Goal: Task Accomplishment & Management: Complete application form

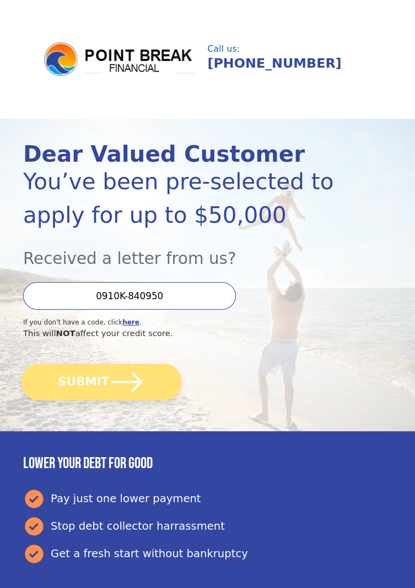
click at [130, 388] on icon "submit" at bounding box center [126, 383] width 31 height 20
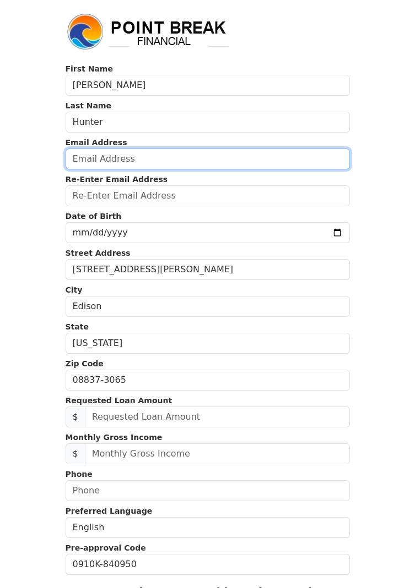
click at [250, 155] on input "email" at bounding box center [208, 159] width 284 height 21
type input "[EMAIL_ADDRESS][DOMAIN_NAME]"
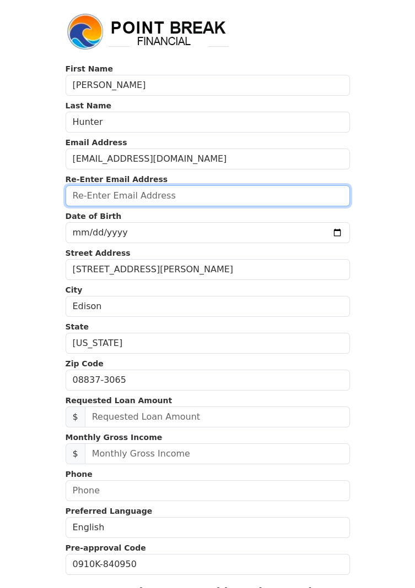
click at [211, 198] on input "email" at bounding box center [208, 196] width 284 height 21
type input "[EMAIL_ADDRESS][DOMAIN_NAME]"
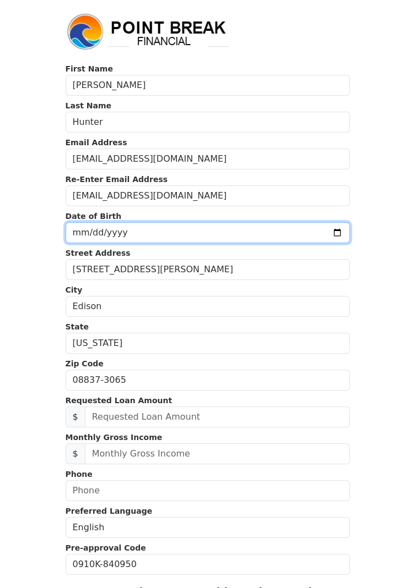
click at [237, 235] on input "date" at bounding box center [208, 232] width 284 height 21
type input "[DATE]"
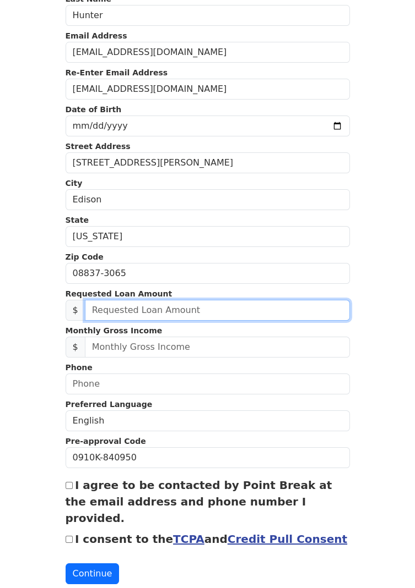
click at [233, 313] on input "text" at bounding box center [217, 310] width 265 height 21
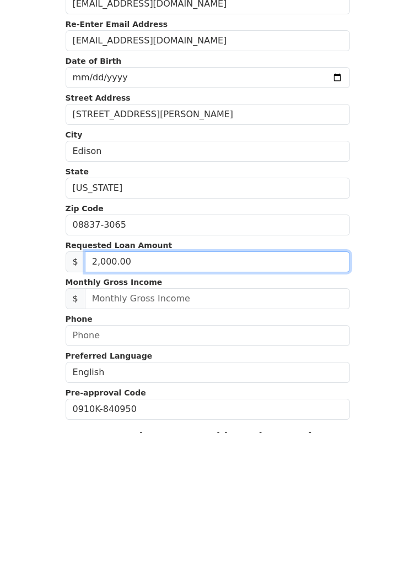
type input "20,000.00"
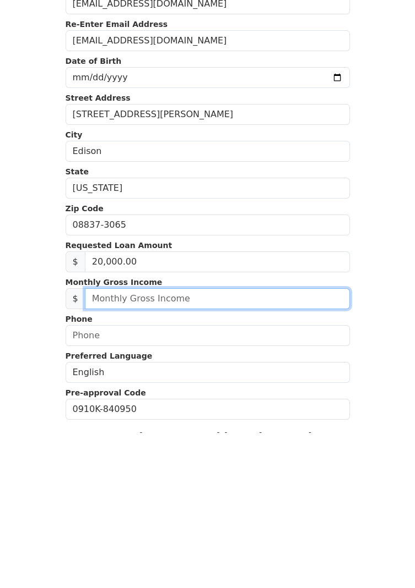
click at [228, 454] on input "text" at bounding box center [217, 454] width 265 height 21
type input "2,000.00"
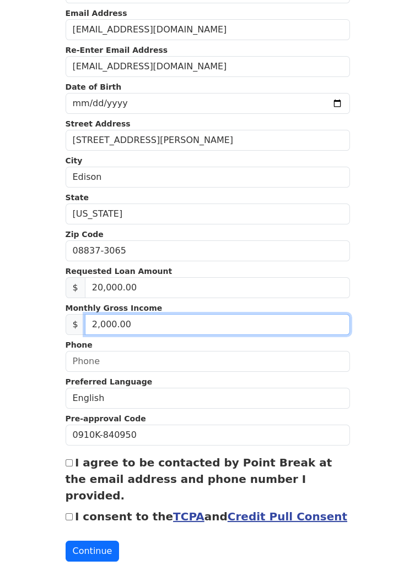
scroll to position [130, 0]
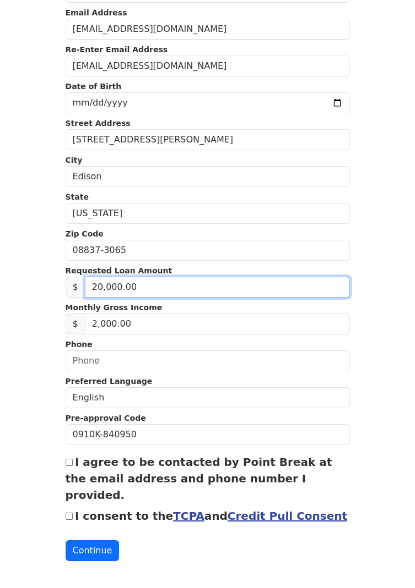
click at [102, 288] on input "20,000.00" at bounding box center [217, 287] width 265 height 21
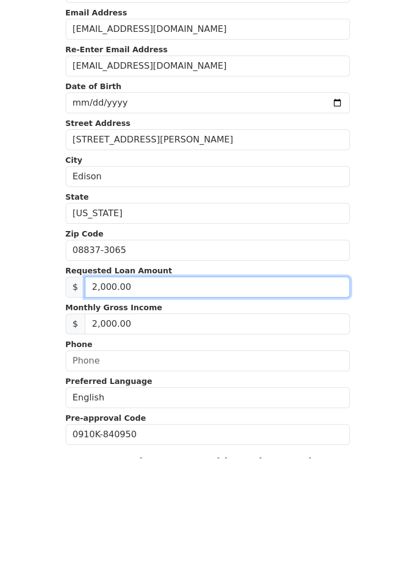
type input "25,000.00"
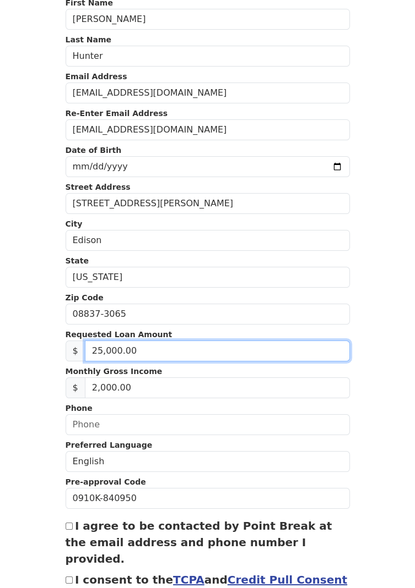
scroll to position [91, 0]
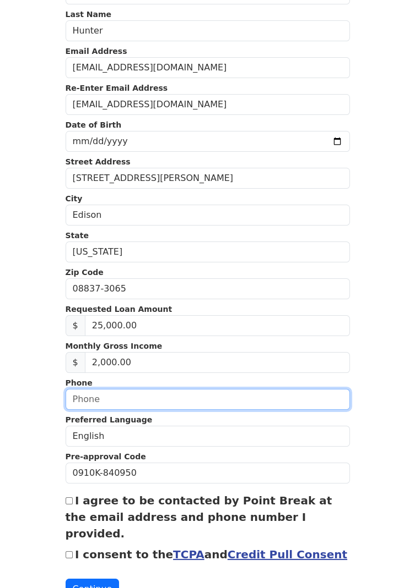
click at [225, 403] on input "text" at bounding box center [208, 399] width 284 height 21
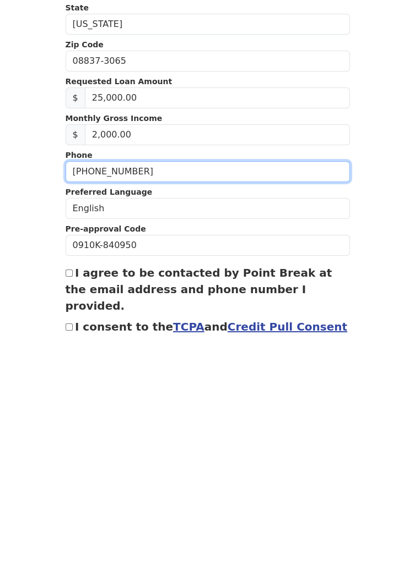
scroll to position [72, 0]
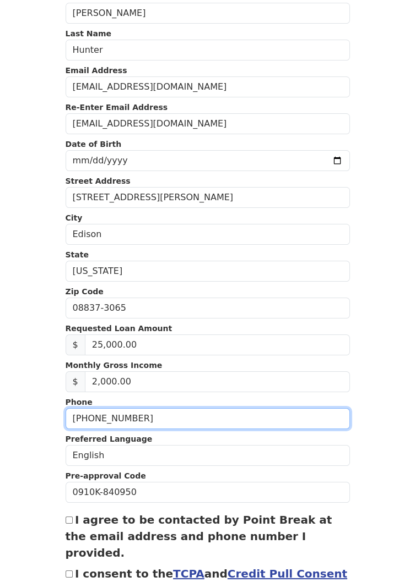
type input "(551) 666-0099"
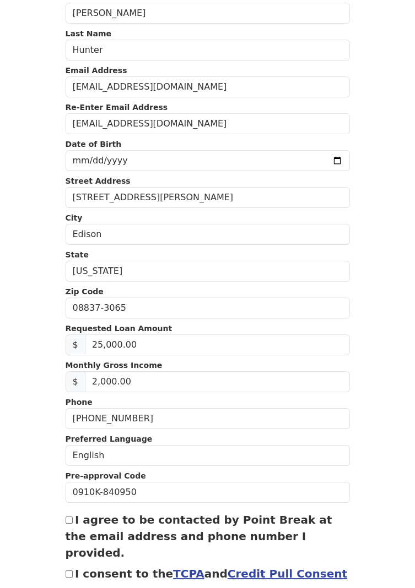
click at [72, 517] on input "I agree to be contacted by Point Break at the email address and phone number I …" at bounding box center [69, 520] width 7 height 7
checkbox input "true"
click at [76, 568] on label "I consent to the TCPA and Credit Pull Consent" at bounding box center [211, 574] width 272 height 13
click at [73, 571] on input "I consent to the TCPA and Credit Pull Consent" at bounding box center [69, 574] width 7 height 7
checkbox input "true"
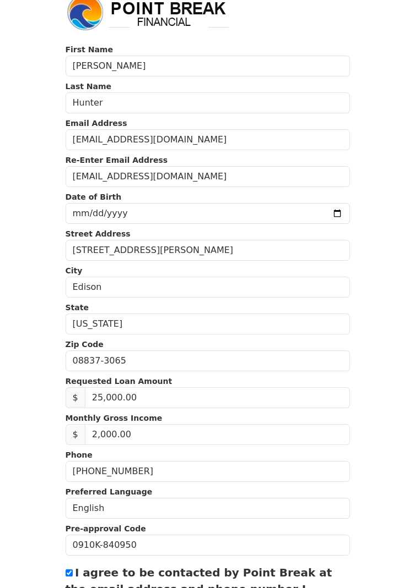
scroll to position [107, 0]
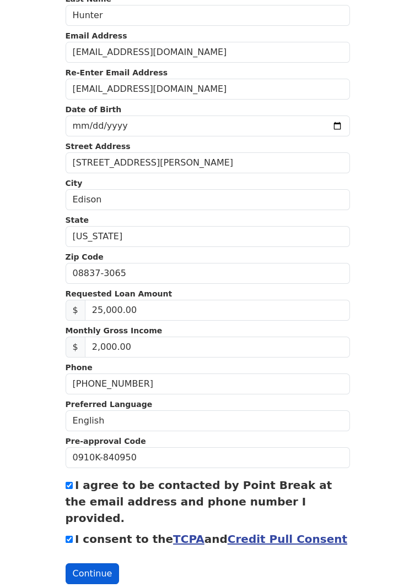
click at [101, 564] on button "Continue" at bounding box center [93, 574] width 54 height 21
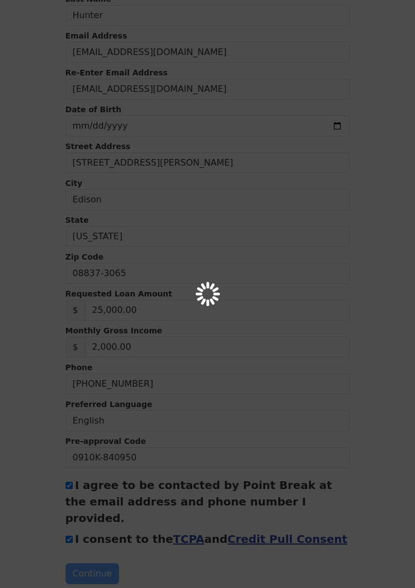
scroll to position [126, 0]
